Goal: Check status: Check status

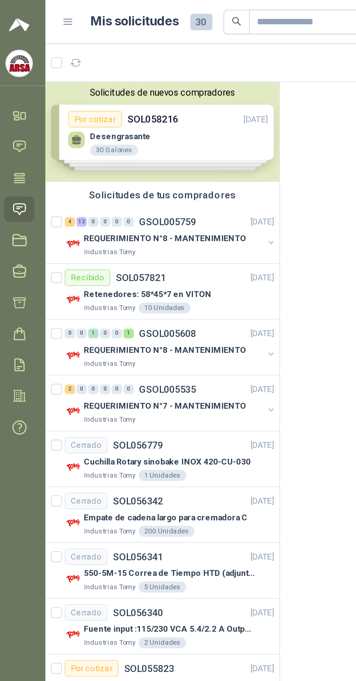
click at [99, 120] on div "4 13 0 0 0 0 GSOL005759 [DATE]" at bounding box center [93, 116] width 111 height 9
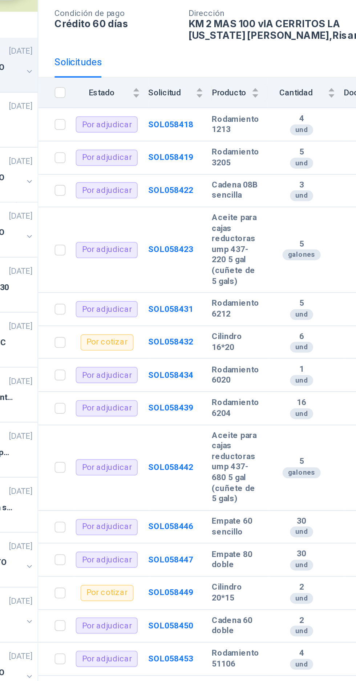
click at [221, 224] on b "SOL058423" at bounding box center [222, 222] width 24 height 5
